Goal: Transaction & Acquisition: Purchase product/service

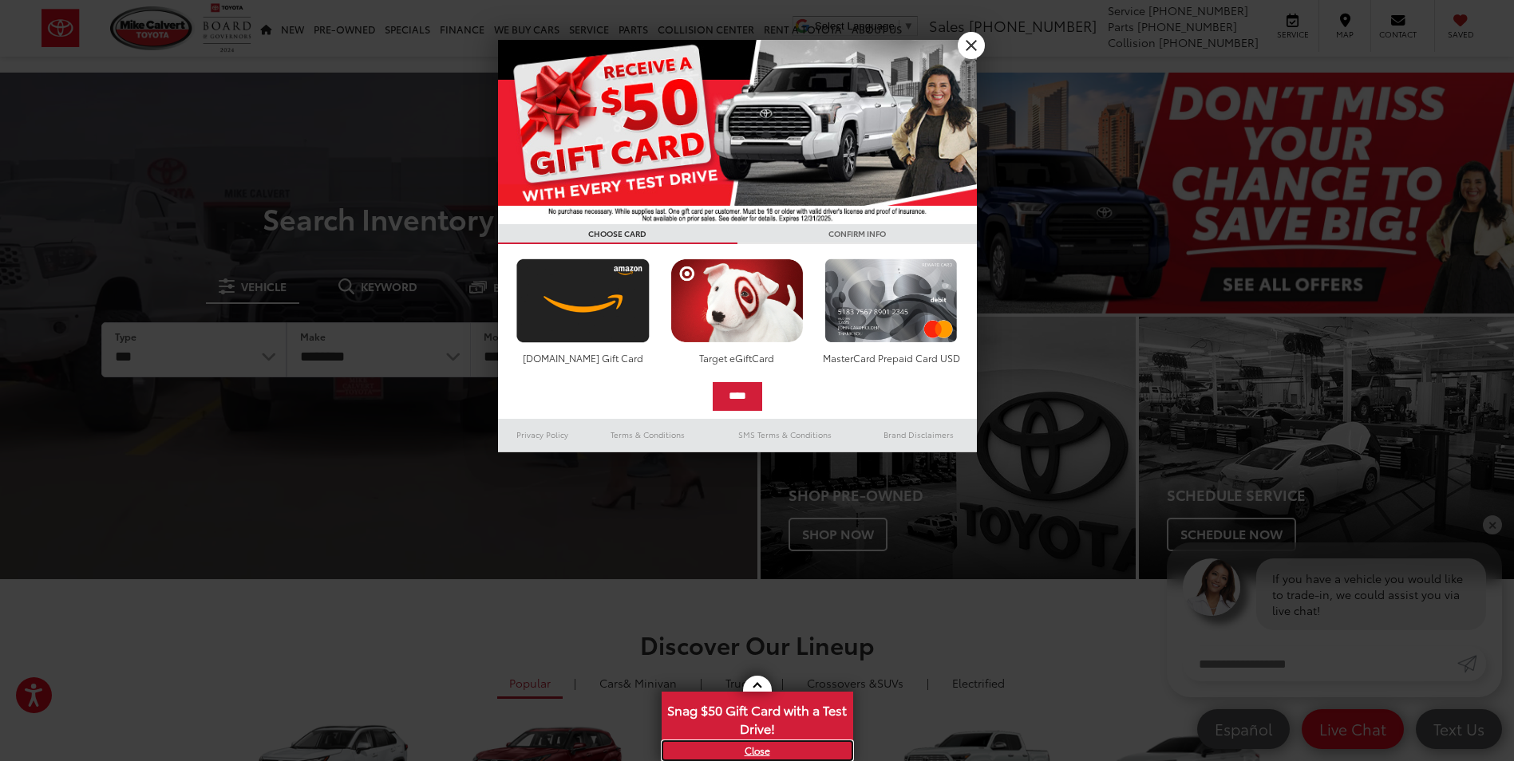
click at [756, 747] on link "X" at bounding box center [757, 751] width 188 height 18
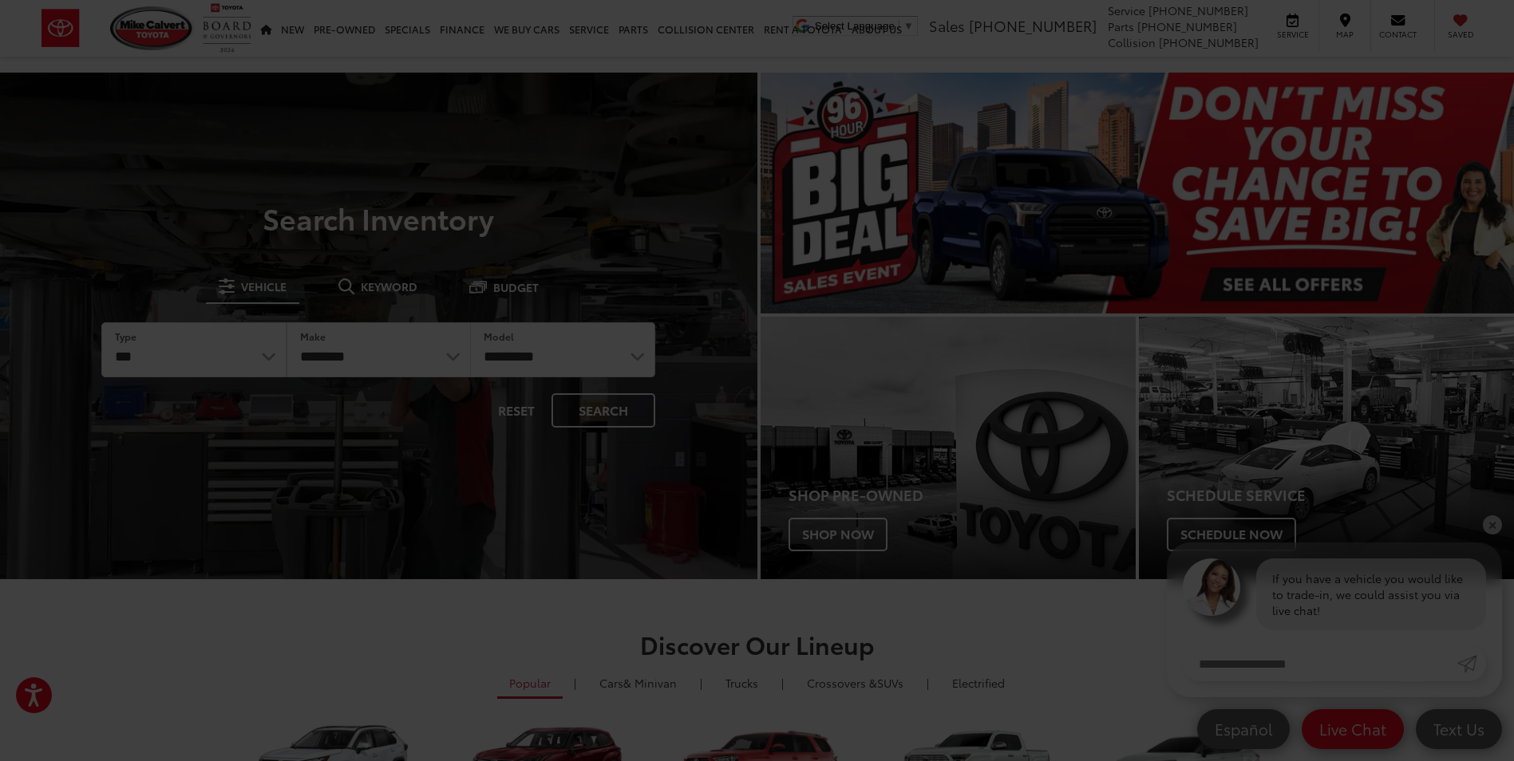
click at [1405, 50] on div at bounding box center [757, 380] width 1514 height 761
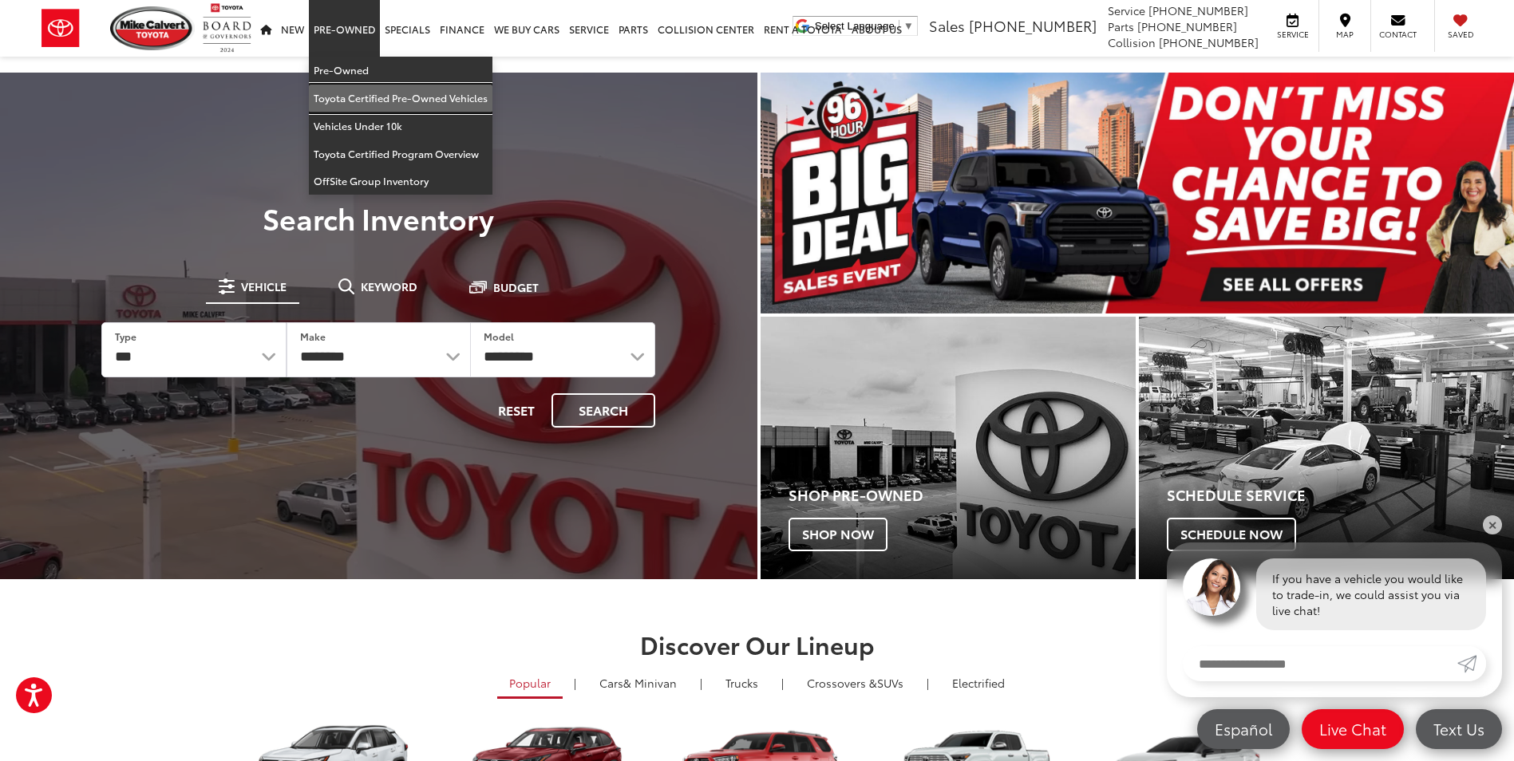
click at [369, 92] on link "Toyota Certified Pre-Owned Vehicles" at bounding box center [401, 99] width 184 height 28
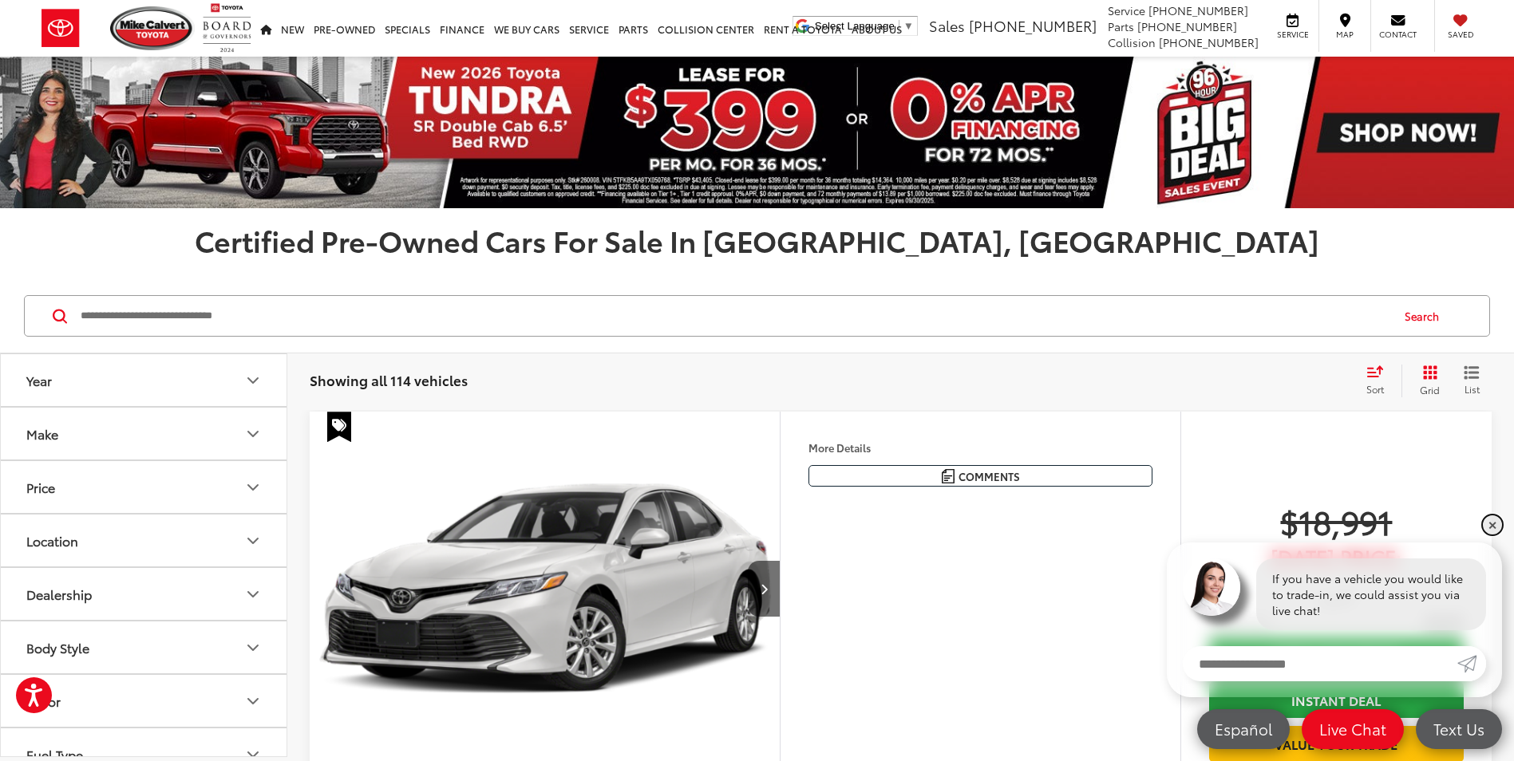
drag, startPoint x: 1492, startPoint y: 523, endPoint x: 1498, endPoint y: 513, distance: 11.8
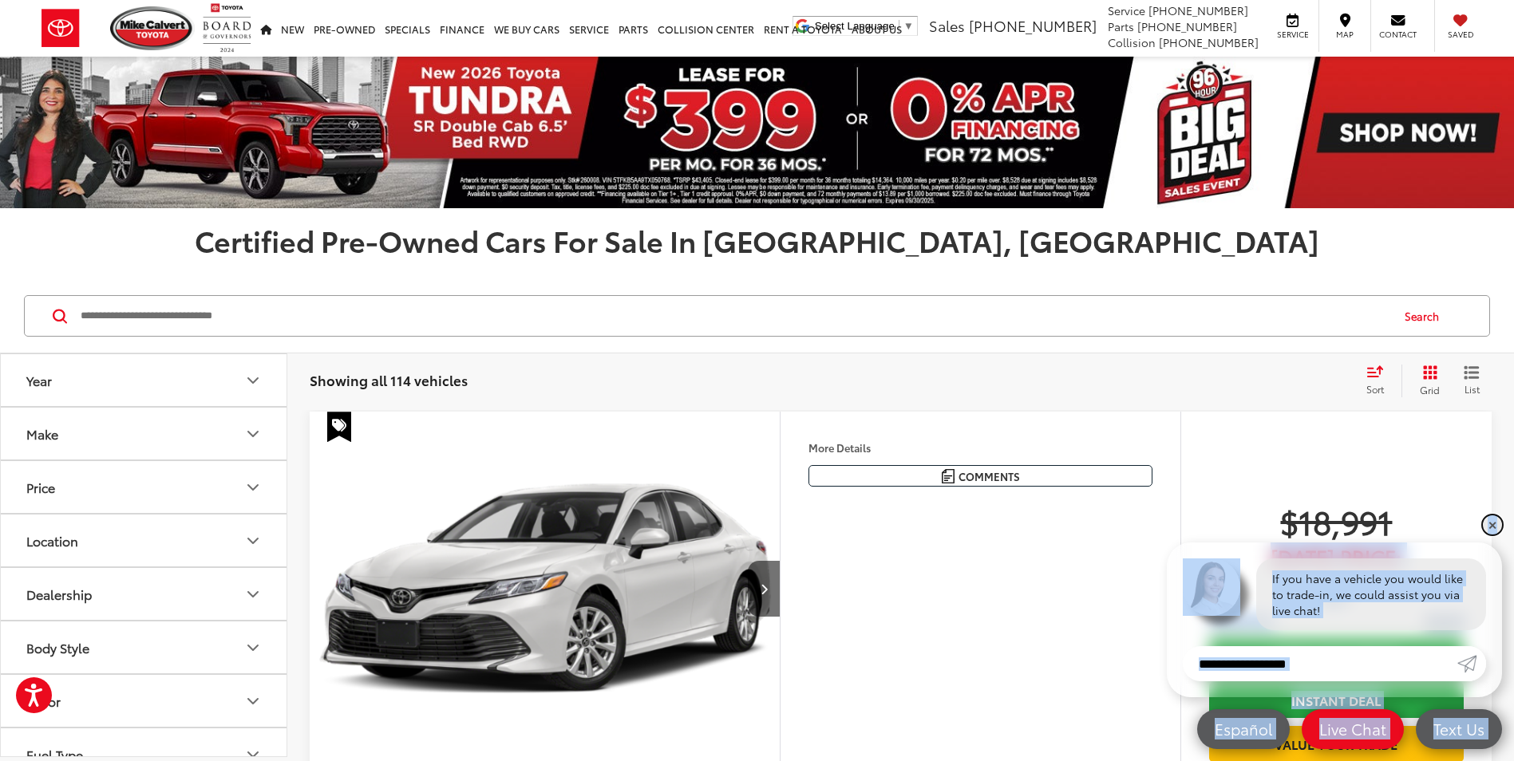
drag, startPoint x: 1498, startPoint y: 513, endPoint x: 1491, endPoint y: 523, distance: 11.5
click at [1491, 523] on link "✕" at bounding box center [1492, 524] width 19 height 19
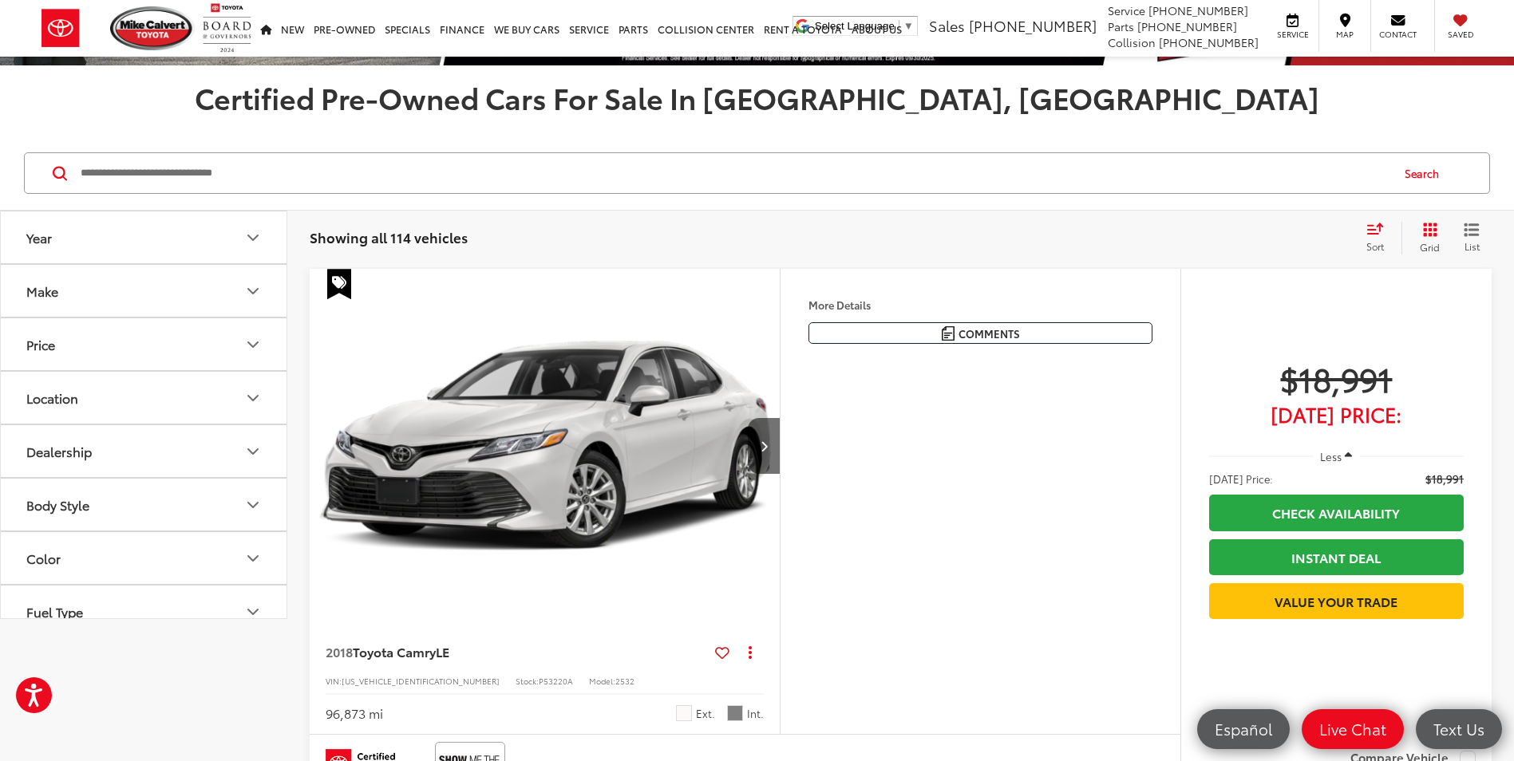
scroll to position [239, 0]
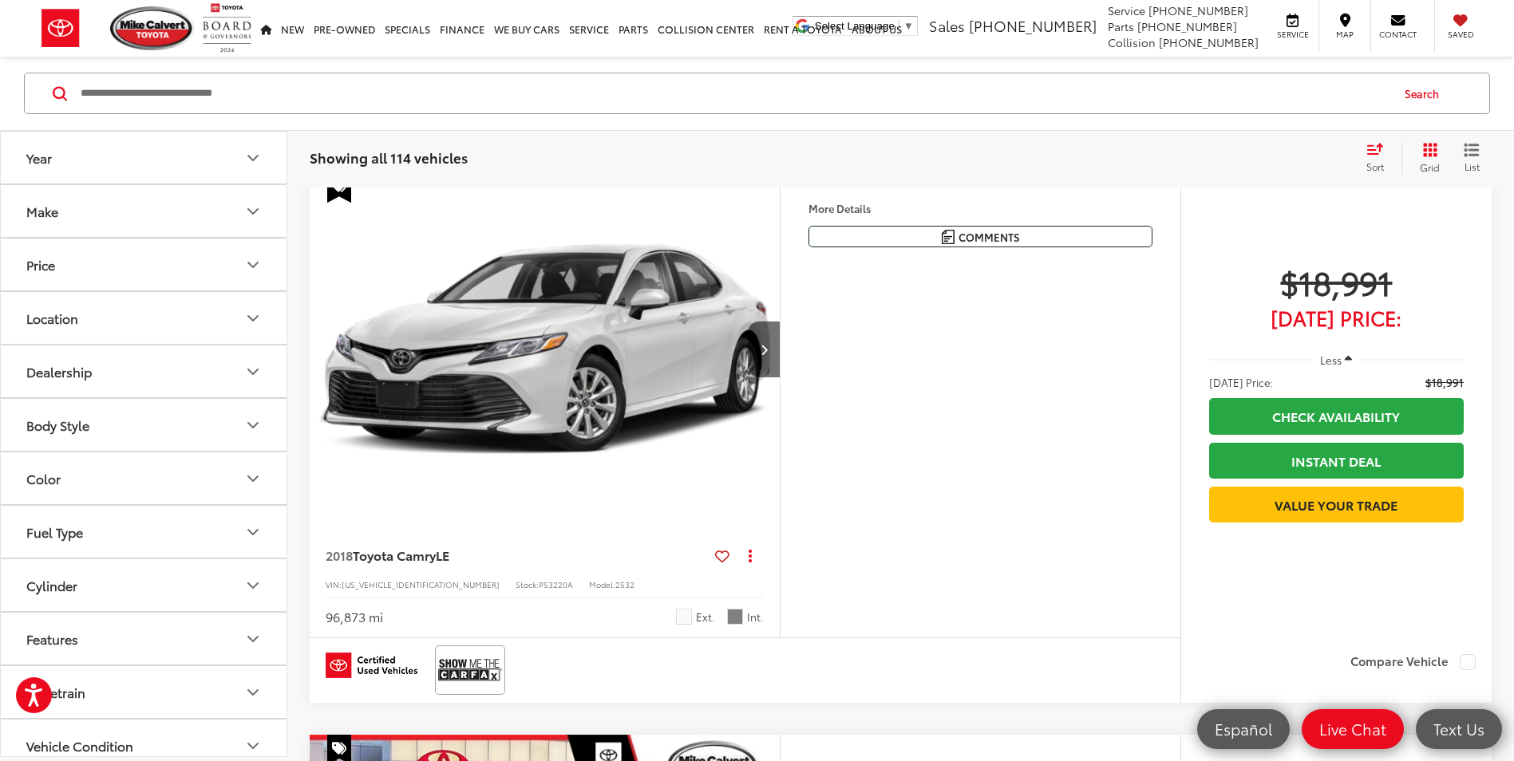
click at [1348, 355] on icon "button" at bounding box center [1348, 359] width 7 height 12
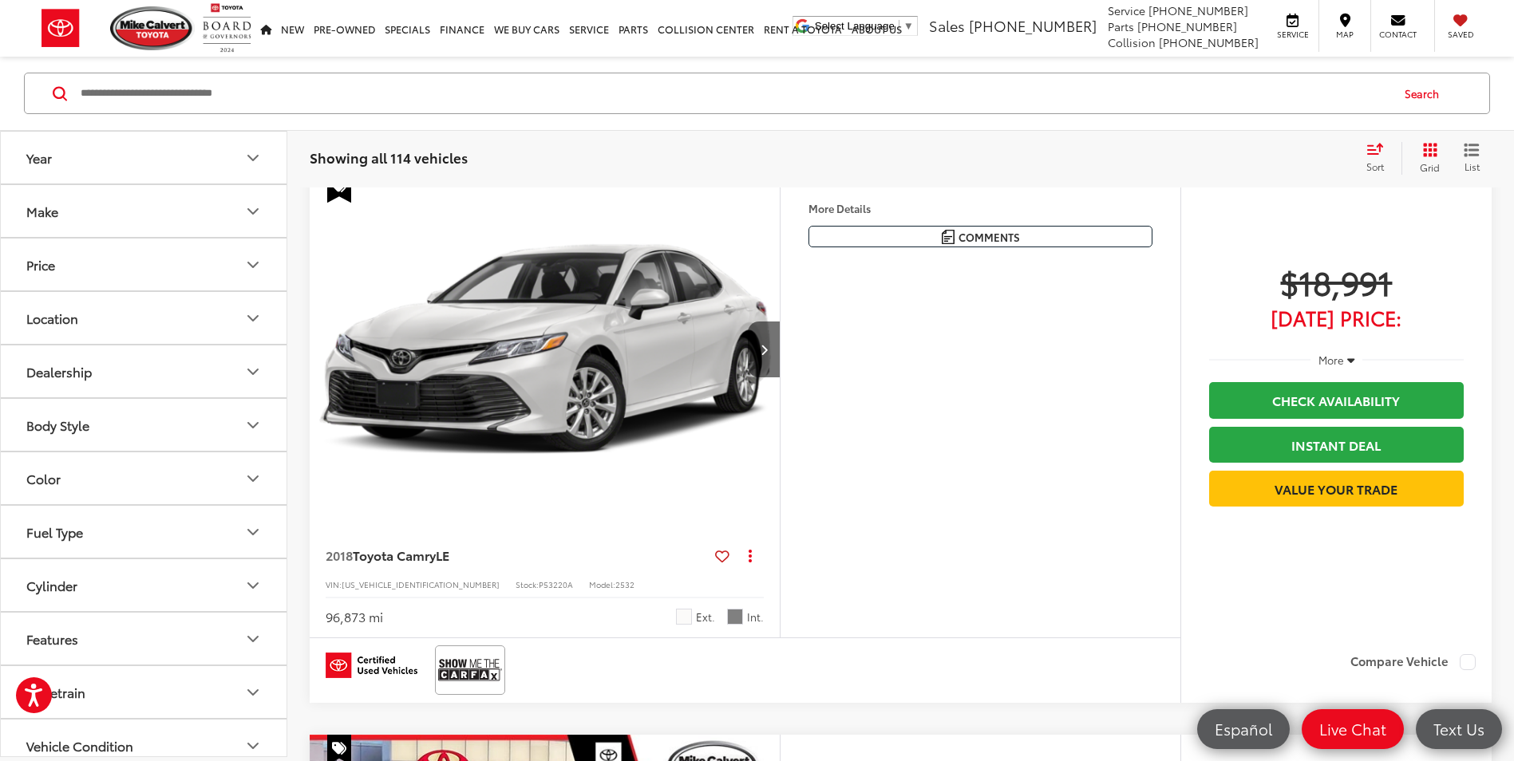
click at [1348, 357] on icon "button" at bounding box center [1350, 359] width 7 height 12
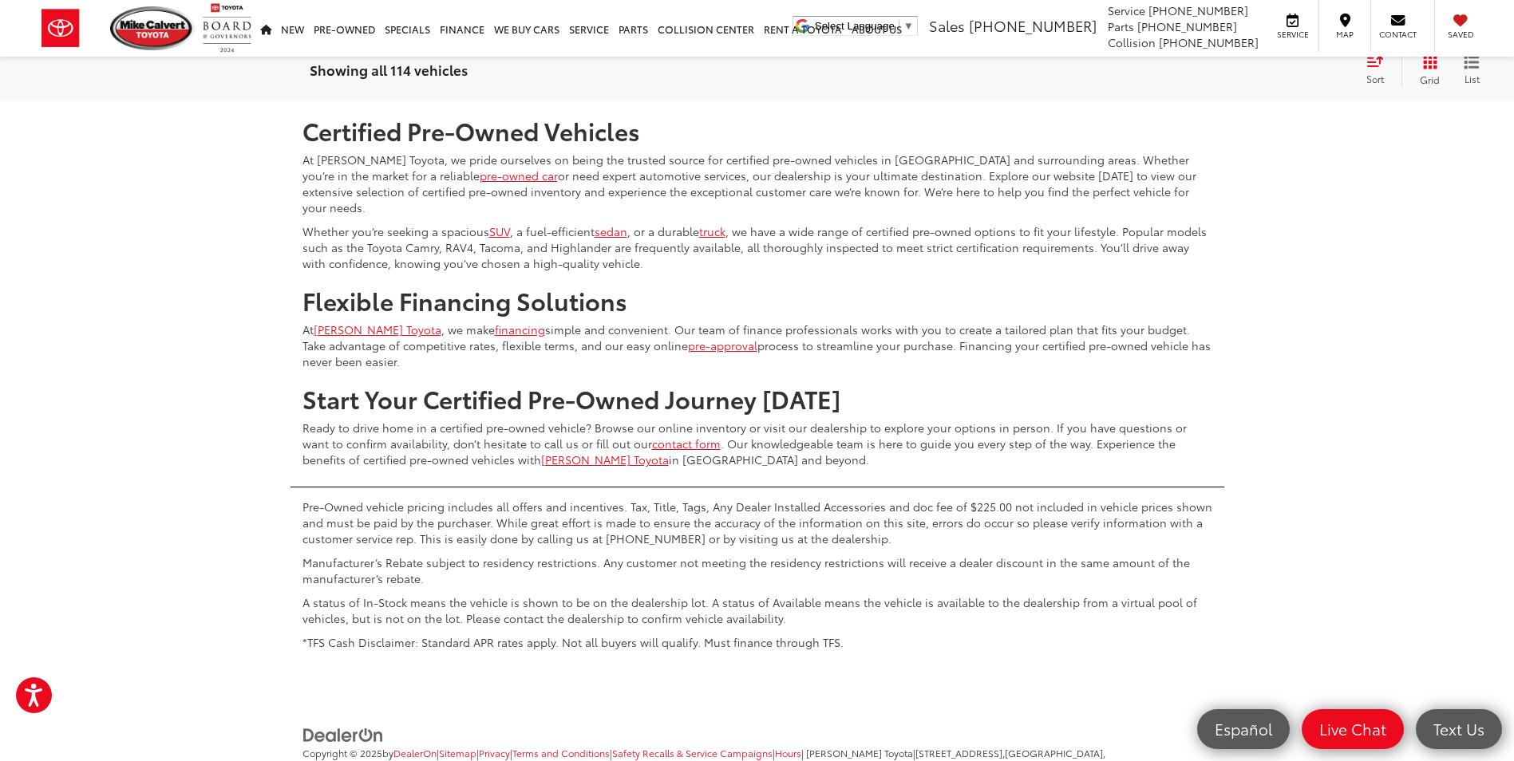
scroll to position [7196, 0]
